Goal: Contribute content: Contribute content

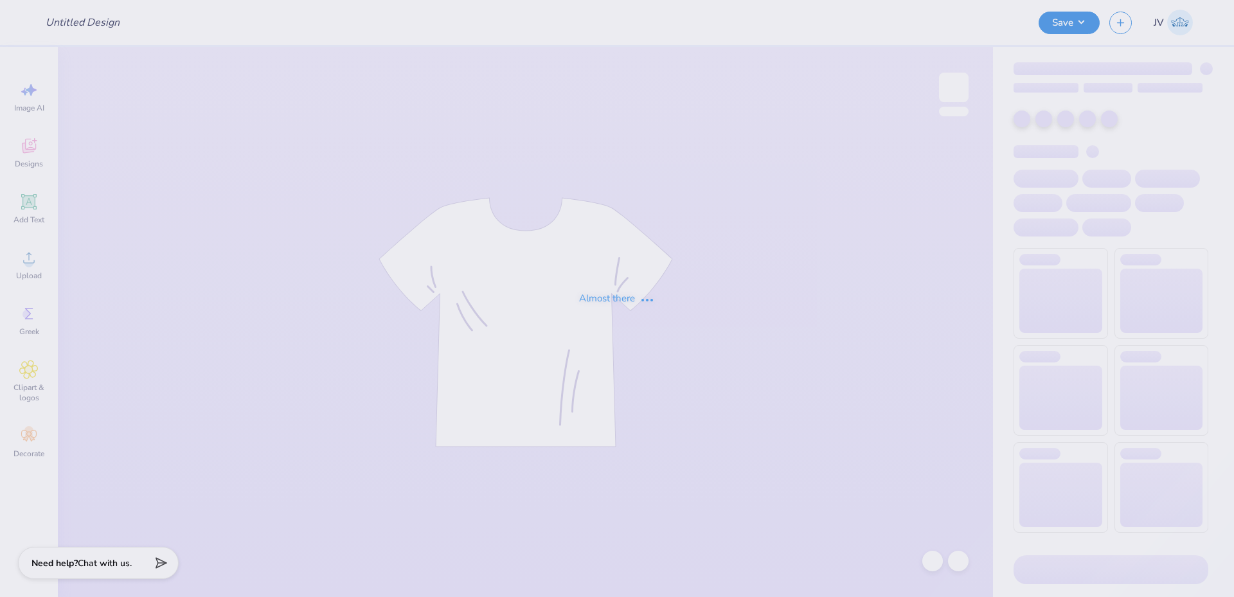
type input "UNL Delta Upsilon Parents Weekend Shirts 2025"
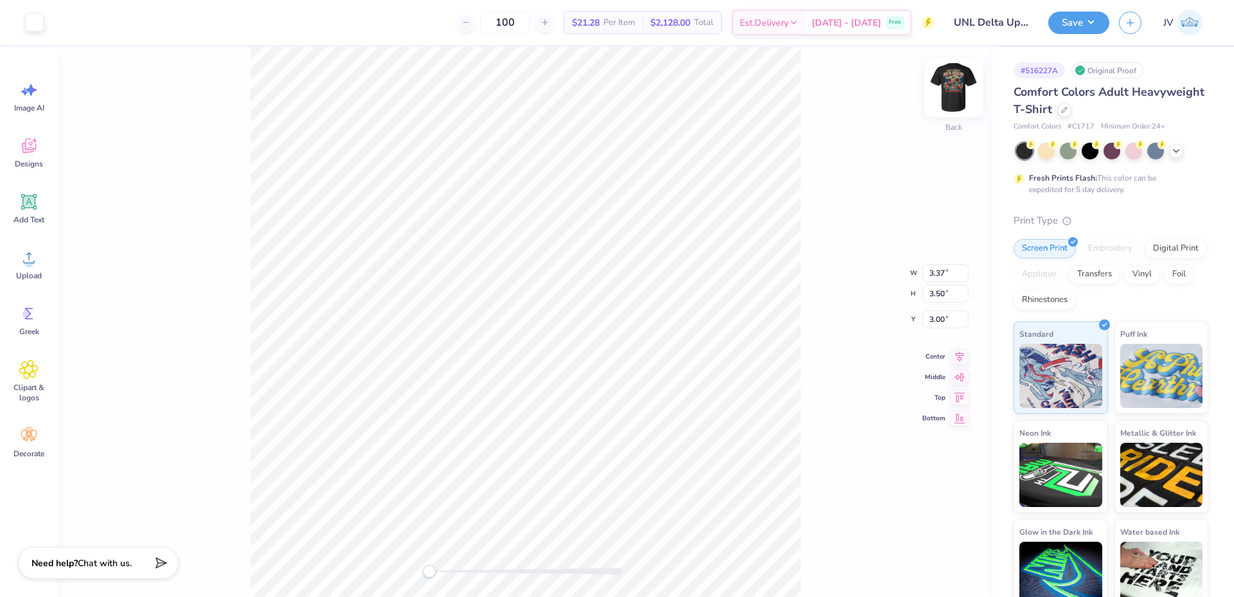
click at [946, 89] on img at bounding box center [953, 87] width 51 height 51
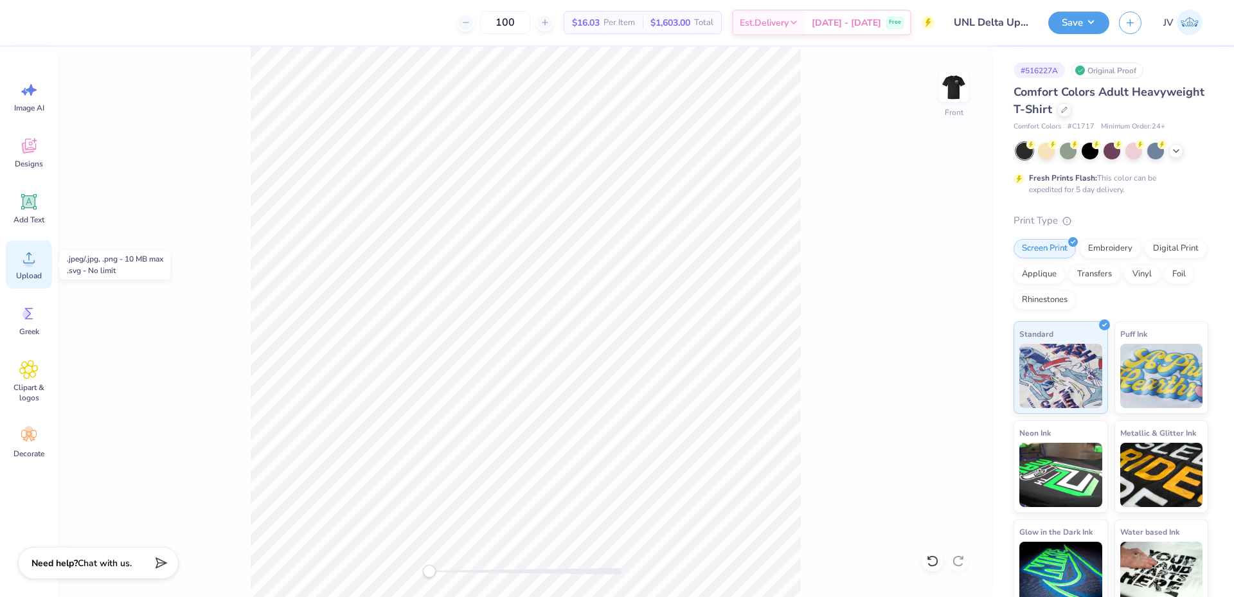
click at [25, 266] on icon at bounding box center [28, 257] width 19 height 19
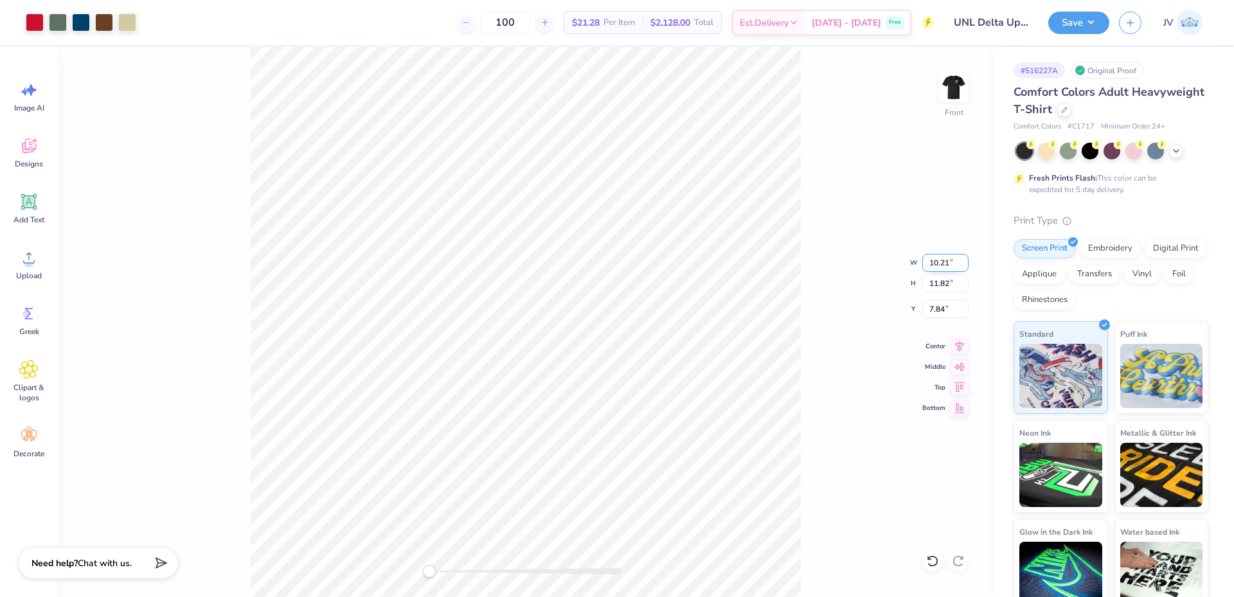
click at [940, 266] on input "10.21" at bounding box center [946, 263] width 46 height 18
click at [939, 266] on input "10.21" at bounding box center [946, 263] width 46 height 18
type input "12"
click at [940, 314] on input "7.84" at bounding box center [946, 309] width 46 height 18
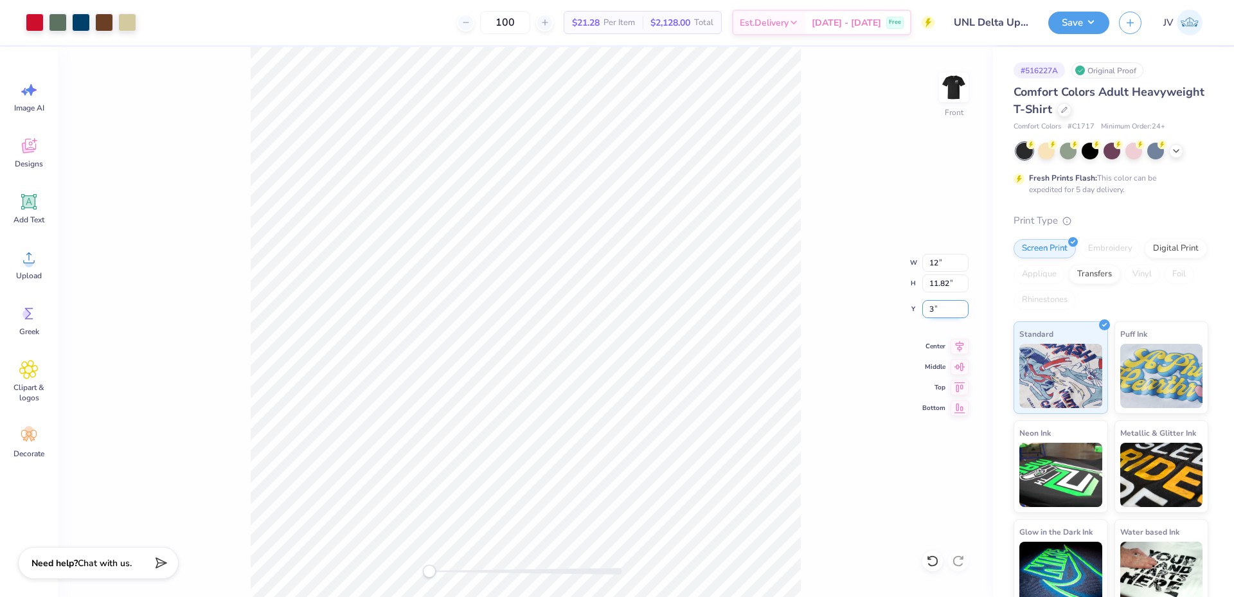
type input "3"
click at [946, 86] on img at bounding box center [953, 87] width 51 height 51
click at [946, 86] on img at bounding box center [954, 88] width 26 height 26
click at [941, 311] on input "4.22" at bounding box center [946, 309] width 46 height 18
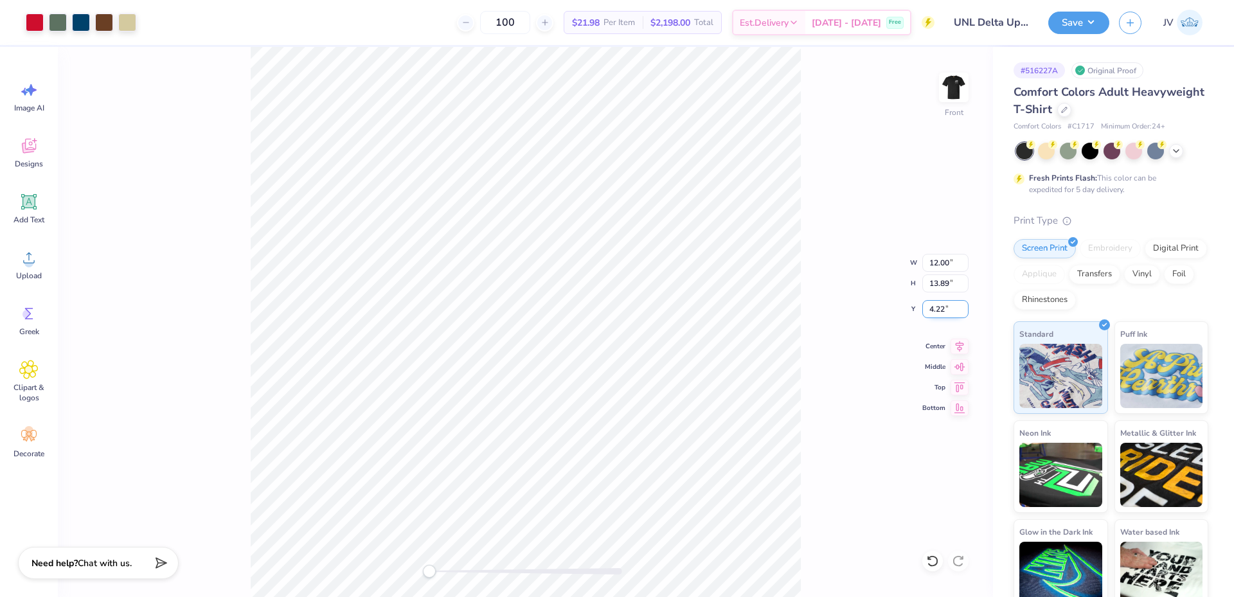
click at [941, 311] on input "4.22" at bounding box center [946, 309] width 46 height 18
type input "3"
drag, startPoint x: 430, startPoint y: 575, endPoint x: 441, endPoint y: 577, distance: 11.2
click at [441, 577] on div "Accessibility label" at bounding box center [441, 571] width 13 height 13
click at [1080, 21] on button "Save" at bounding box center [1079, 21] width 61 height 23
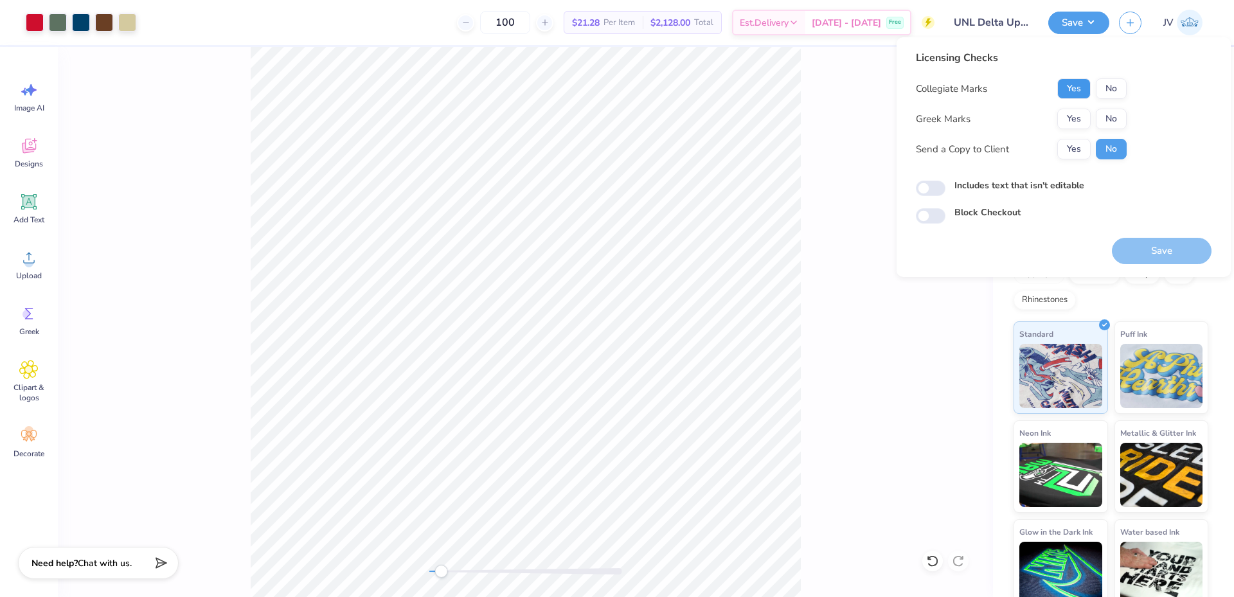
click at [1079, 94] on button "Yes" at bounding box center [1074, 88] width 33 height 21
click at [1081, 119] on button "Yes" at bounding box center [1074, 119] width 33 height 21
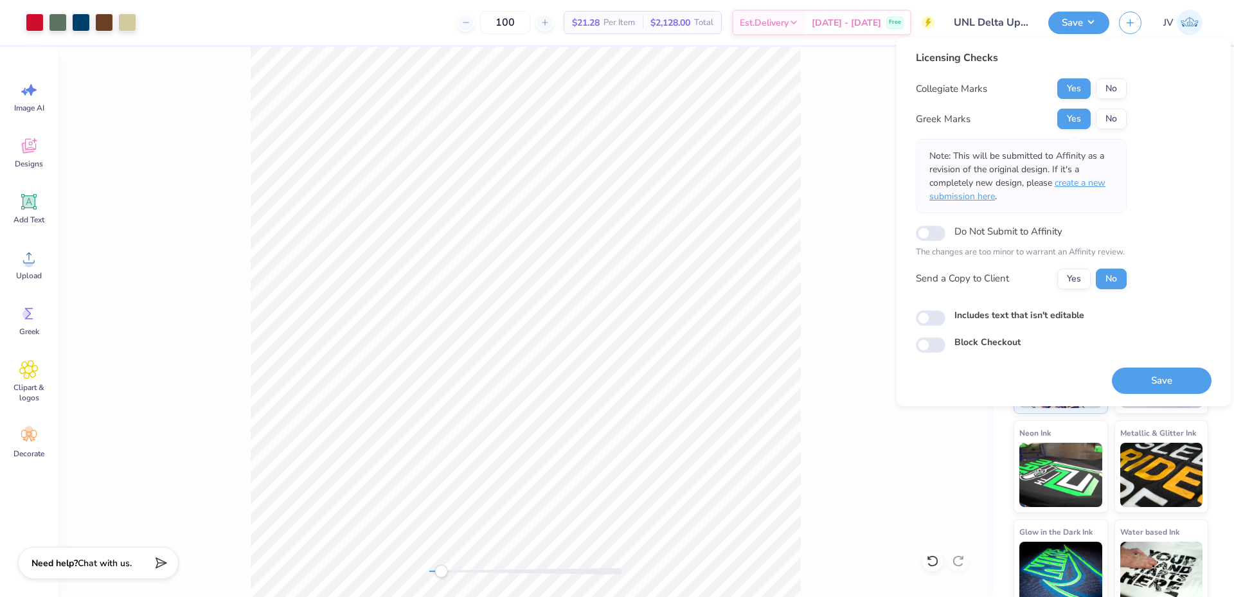
click at [1081, 186] on span "create a new submission here" at bounding box center [1018, 190] width 176 height 26
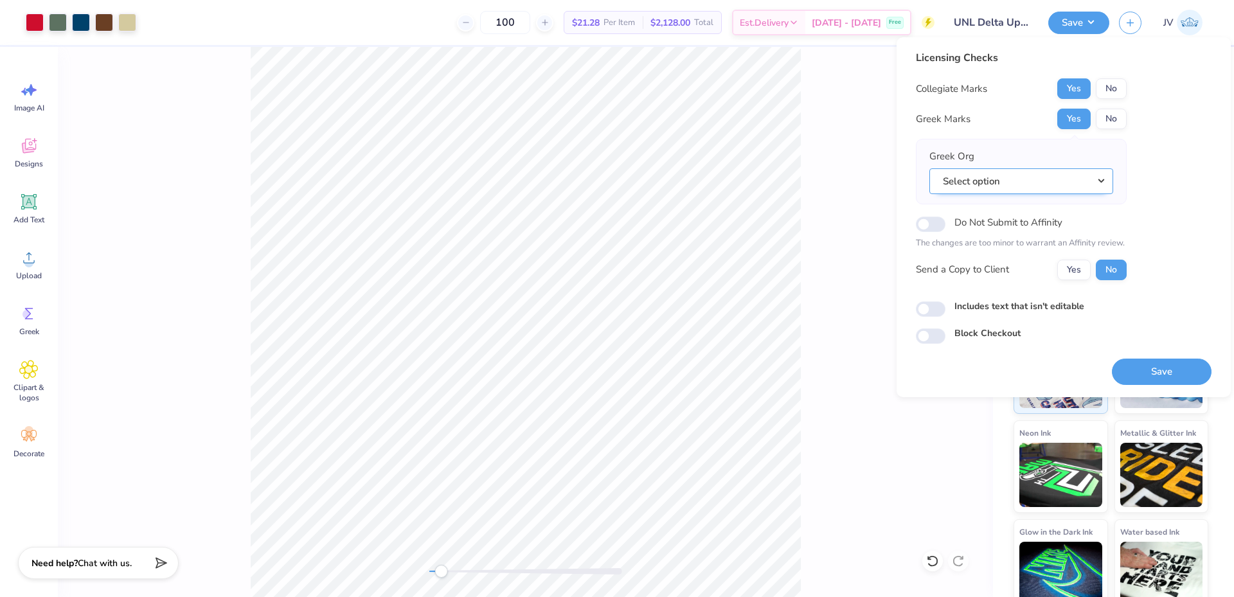
click at [1055, 190] on button "Select option" at bounding box center [1022, 181] width 184 height 26
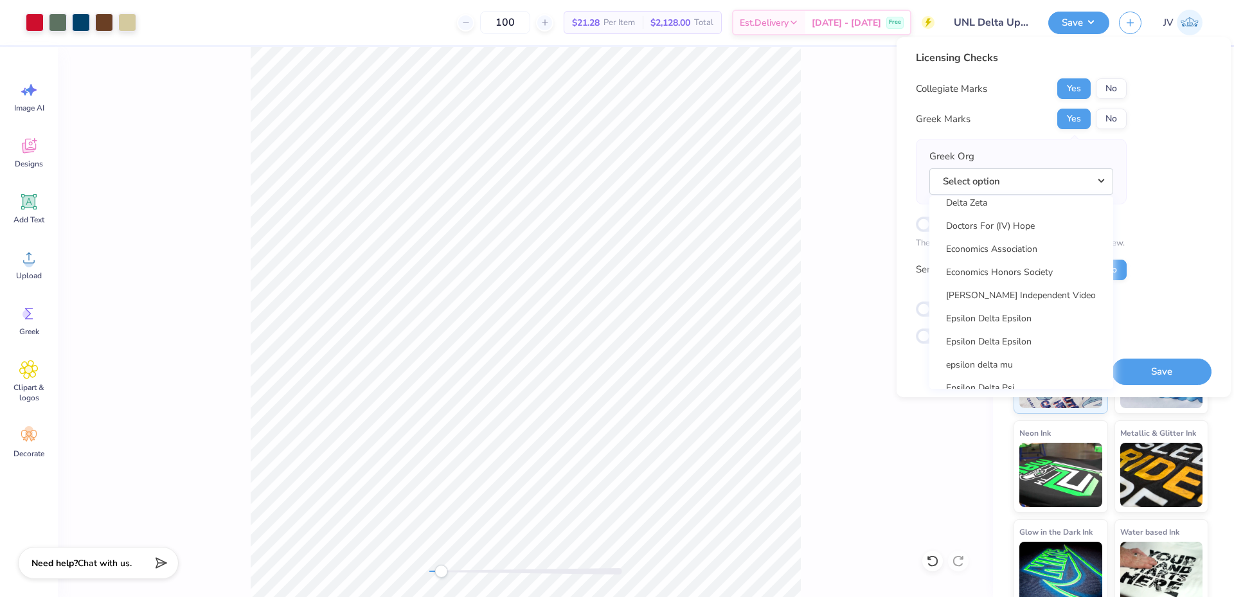
scroll to position [3429, 0]
click at [988, 227] on link "Delta Upsilon" at bounding box center [1022, 231] width 174 height 21
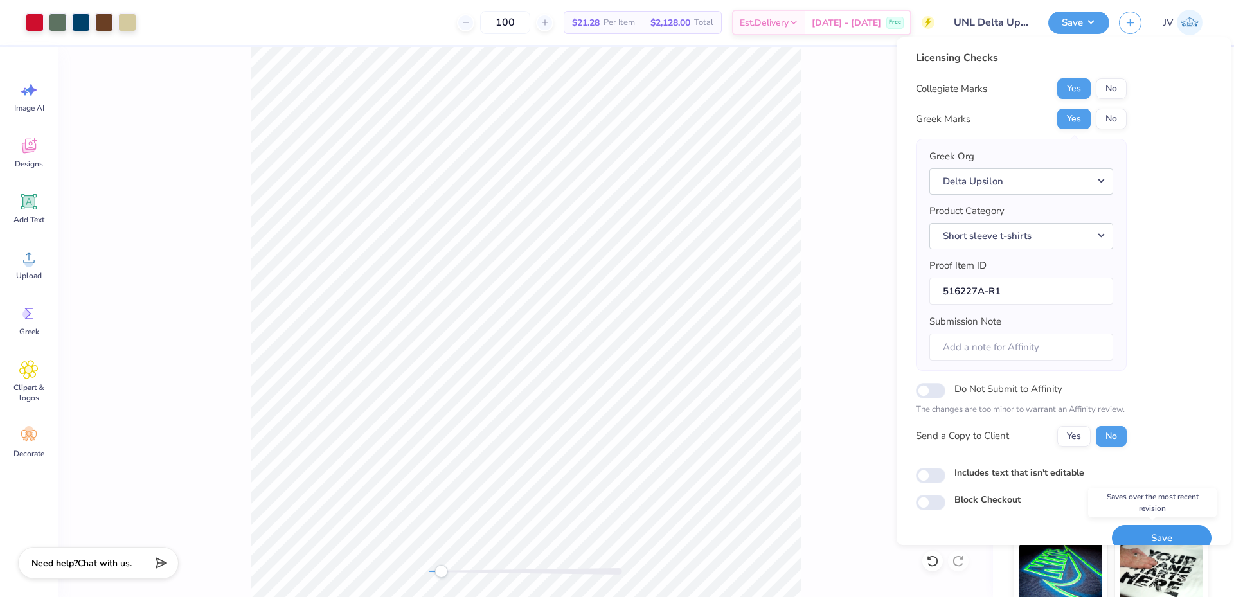
click at [1151, 539] on button "Save" at bounding box center [1162, 538] width 100 height 26
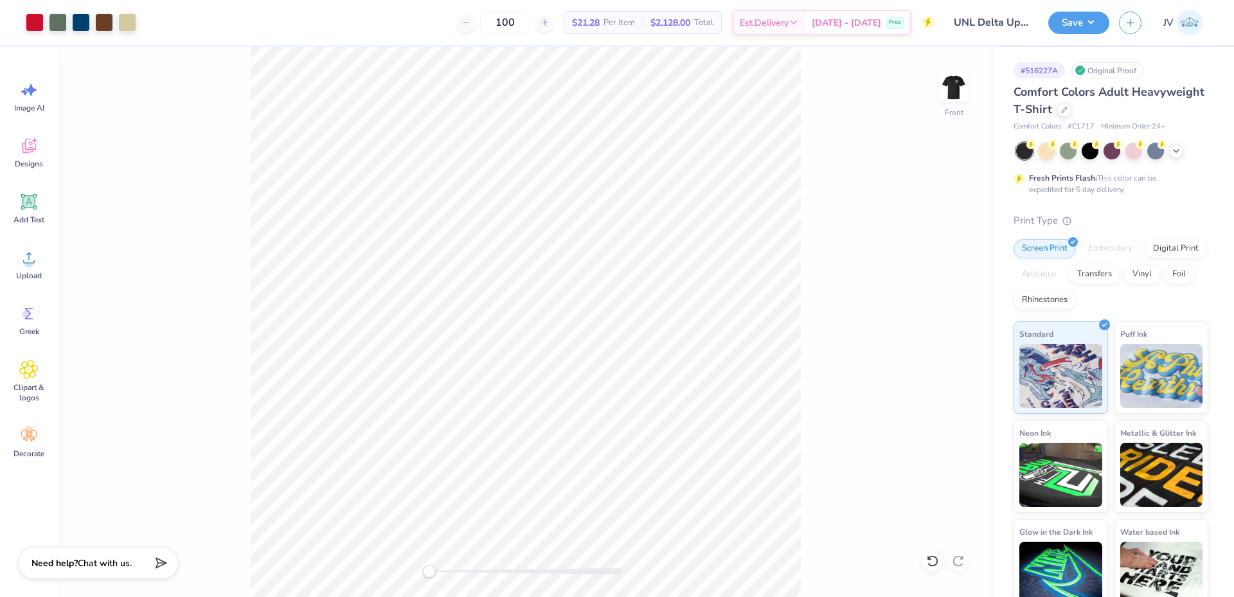
drag, startPoint x: 442, startPoint y: 572, endPoint x: 426, endPoint y: 571, distance: 15.5
click at [426, 571] on div "Accessibility label" at bounding box center [429, 571] width 13 height 13
click at [950, 86] on img at bounding box center [953, 87] width 51 height 51
click at [30, 22] on div at bounding box center [35, 21] width 18 height 18
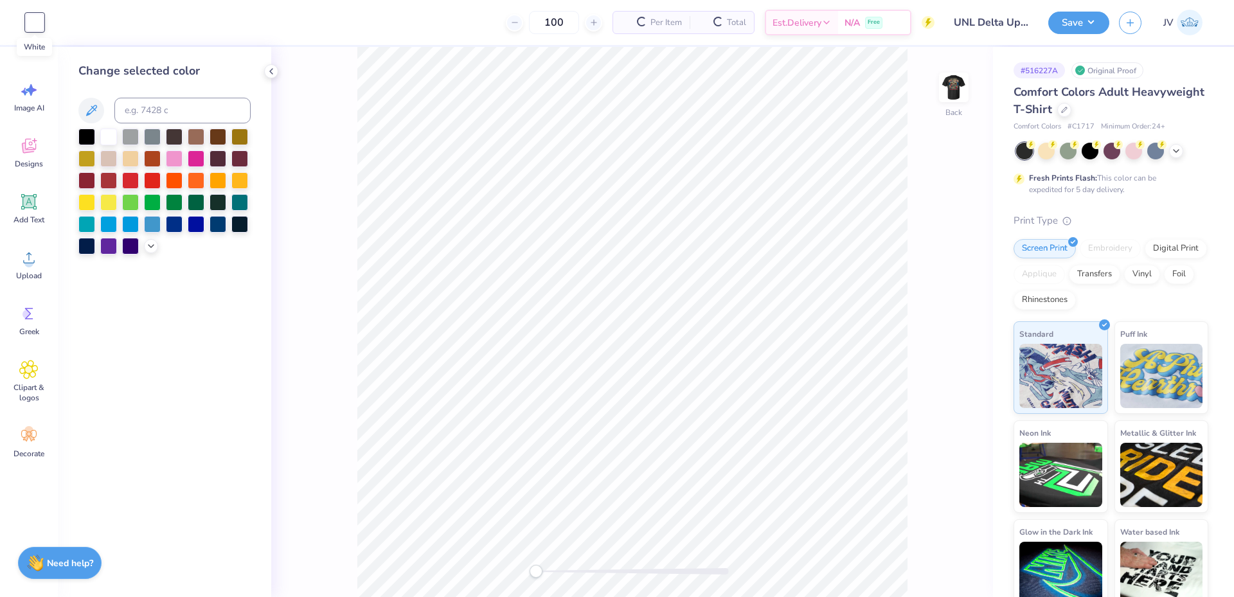
click at [30, 22] on div at bounding box center [35, 23] width 18 height 18
click at [158, 111] on input at bounding box center [182, 111] width 136 height 26
type input "4545"
click at [348, 303] on div "Back" at bounding box center [632, 322] width 722 height 550
click at [1067, 23] on button "Save" at bounding box center [1079, 21] width 61 height 23
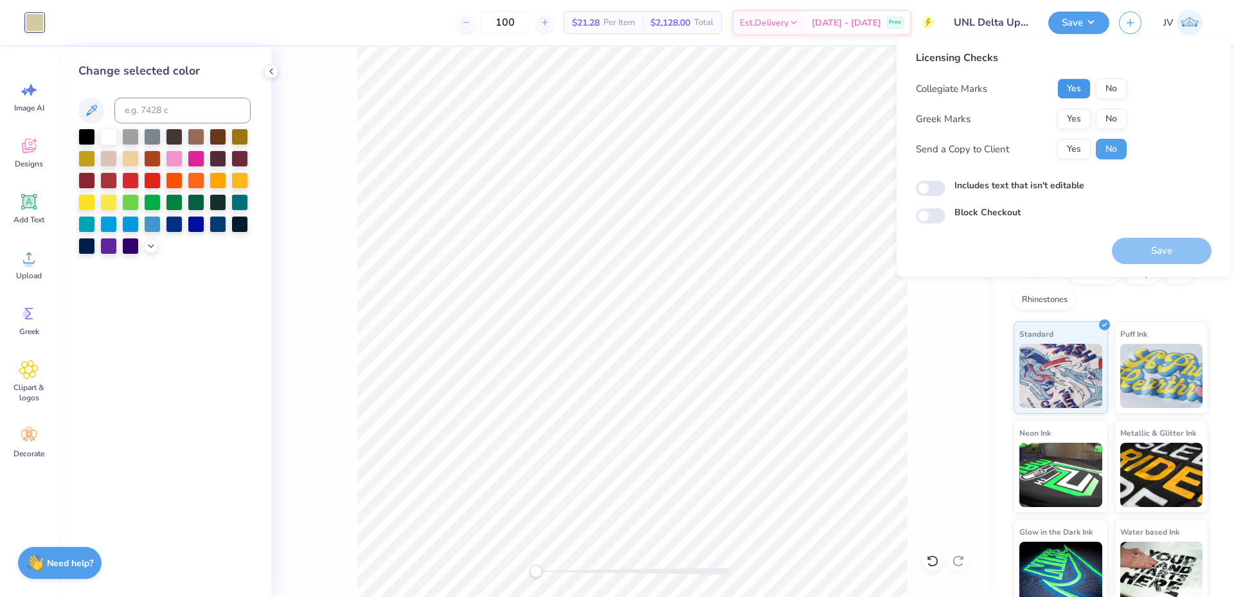
click at [1079, 85] on button "Yes" at bounding box center [1074, 88] width 33 height 21
click at [1074, 114] on button "Yes" at bounding box center [1074, 119] width 33 height 21
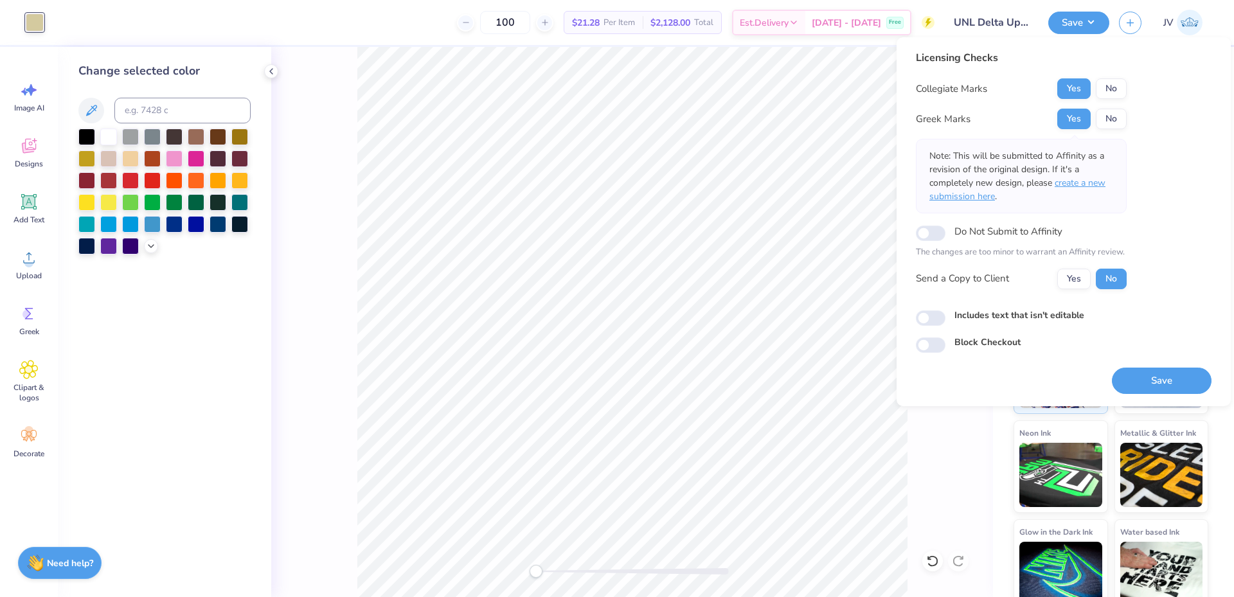
click at [1079, 181] on span "create a new submission here" at bounding box center [1018, 190] width 176 height 26
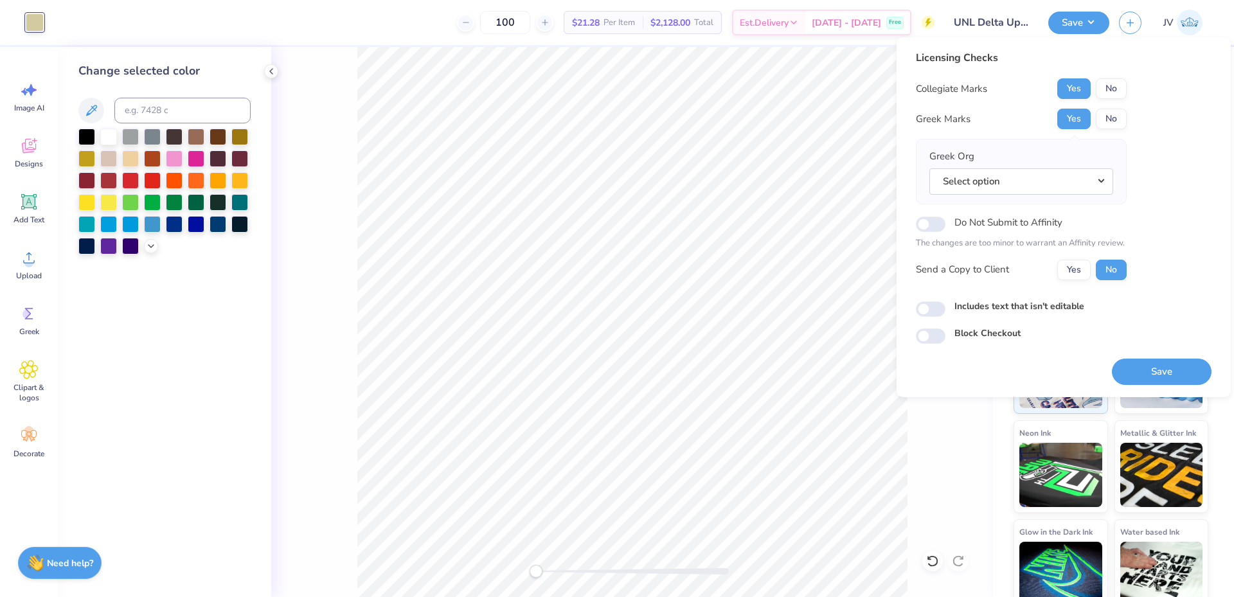
click at [1079, 181] on button "Select option" at bounding box center [1022, 181] width 184 height 26
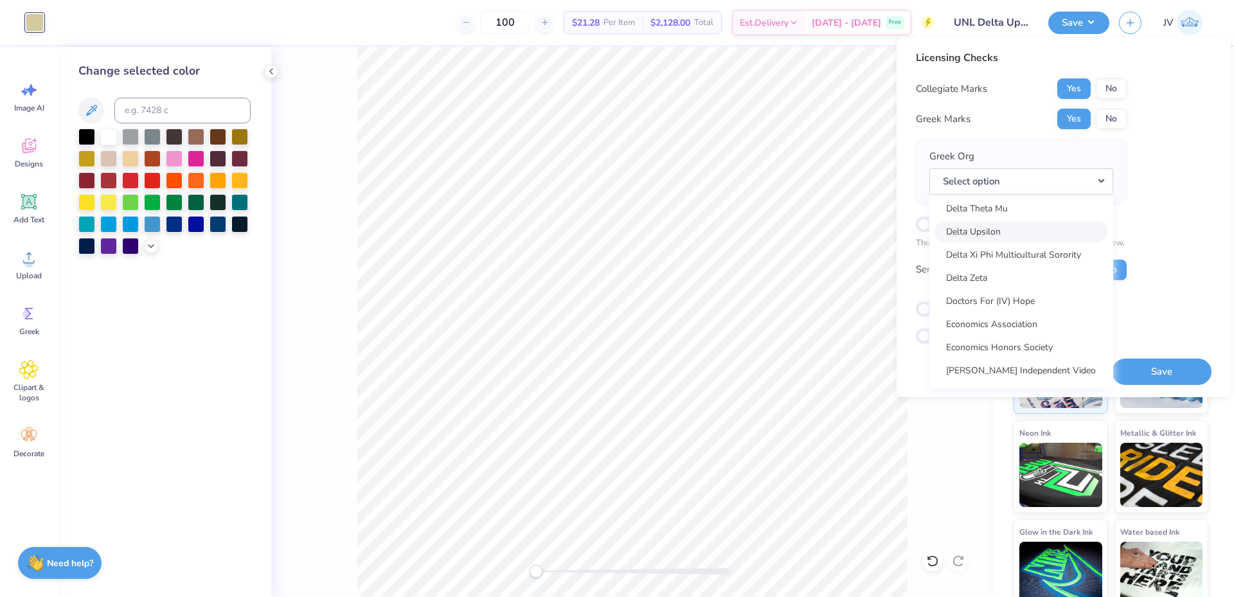
click at [1016, 235] on link "Delta Upsilon" at bounding box center [1022, 231] width 174 height 21
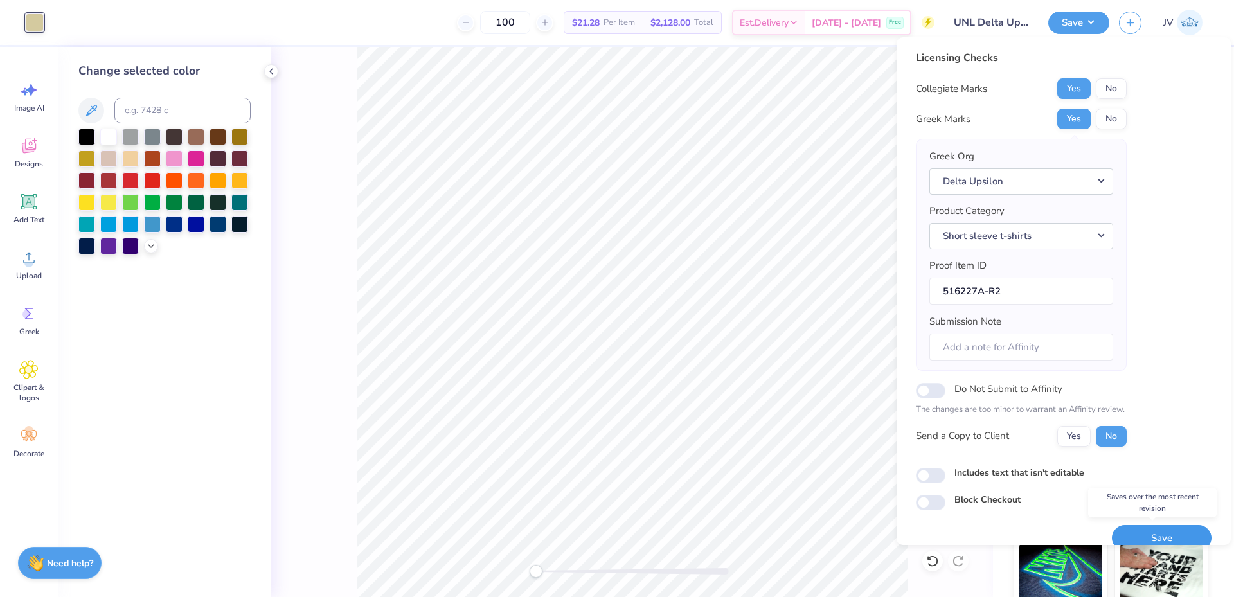
click at [1152, 534] on button "Save" at bounding box center [1162, 538] width 100 height 26
